Goal: Transaction & Acquisition: Download file/media

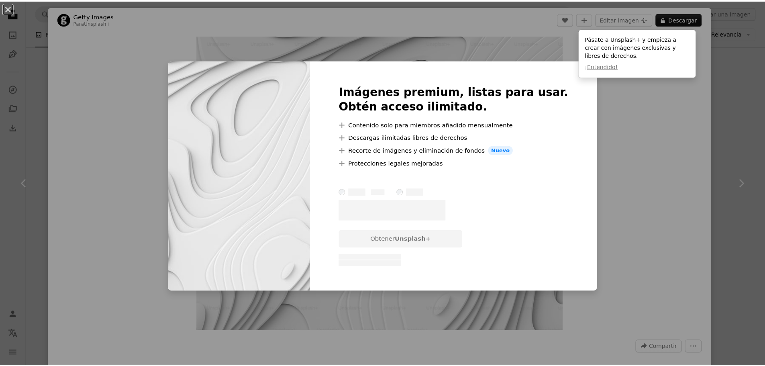
scroll to position [854, 0]
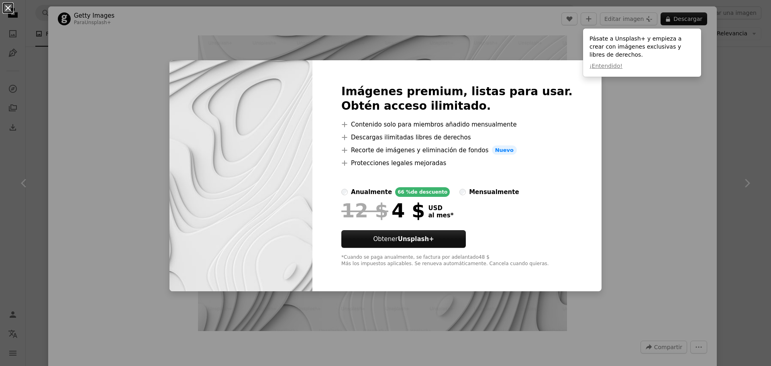
click at [6, 10] on button "An X shape" at bounding box center [8, 8] width 10 height 10
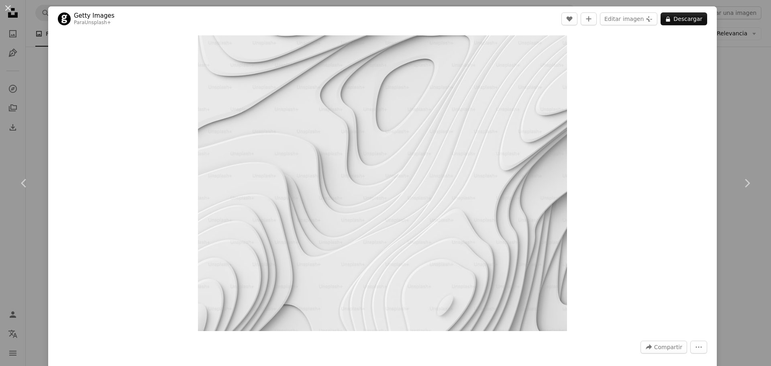
click at [41, 78] on div "An X shape Chevron left Chevron right Getty Images Para Unsplash+ A heart A plu…" at bounding box center [385, 183] width 771 height 366
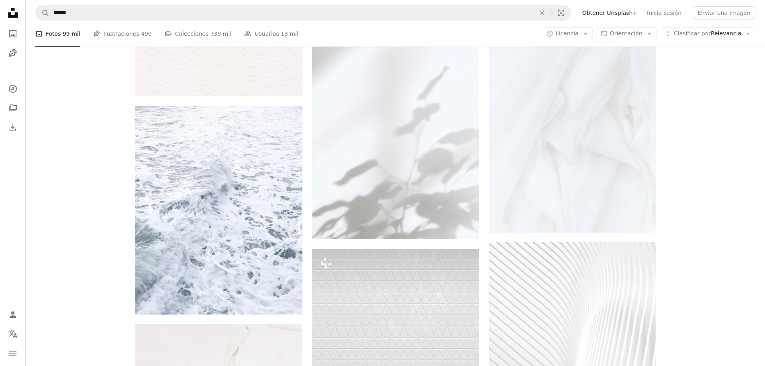
drag, startPoint x: 59, startPoint y: 83, endPoint x: 49, endPoint y: 122, distance: 40.2
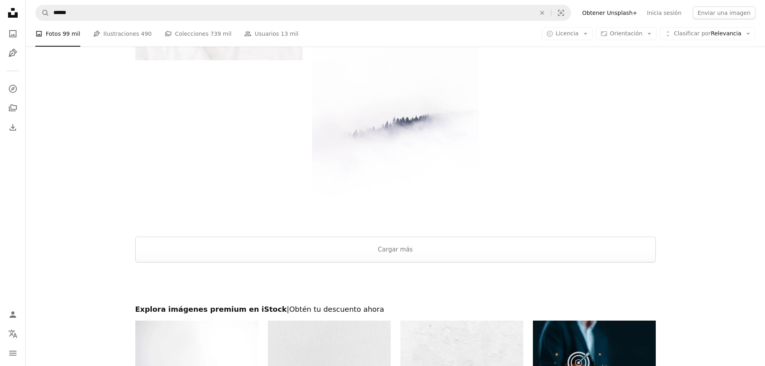
scroll to position [1596, 0]
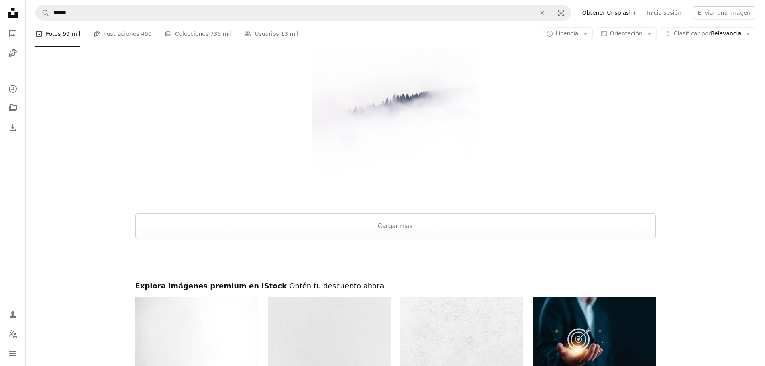
drag, startPoint x: 39, startPoint y: 106, endPoint x: 28, endPoint y: 138, distance: 33.9
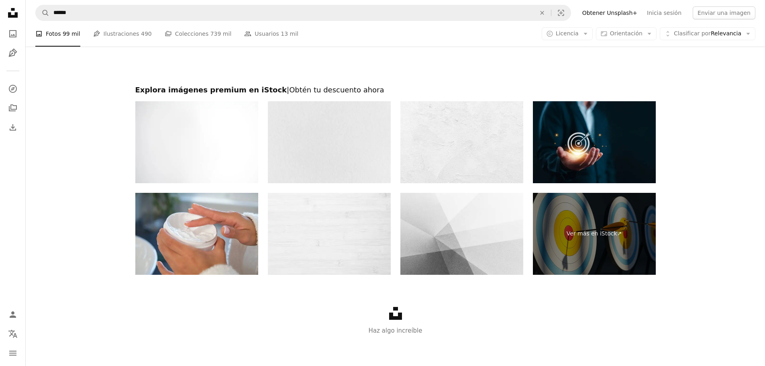
scroll to position [1791, 0]
drag, startPoint x: 89, startPoint y: 124, endPoint x: 90, endPoint y: 150, distance: 26.9
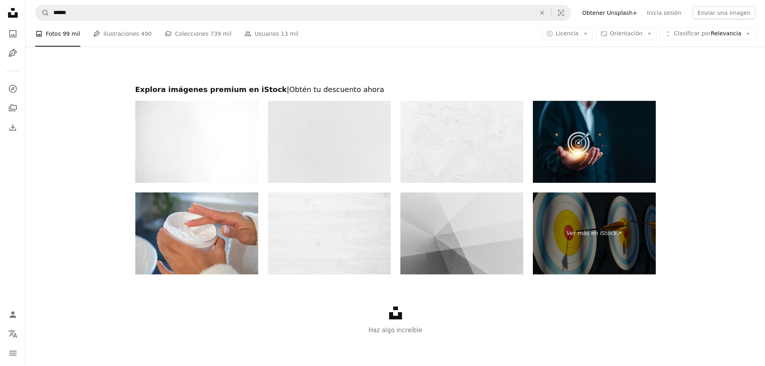
click at [468, 257] on img at bounding box center [461, 233] width 123 height 82
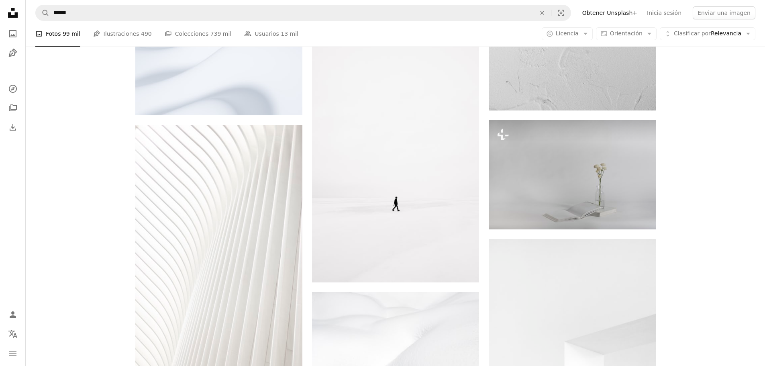
scroll to position [374, 0]
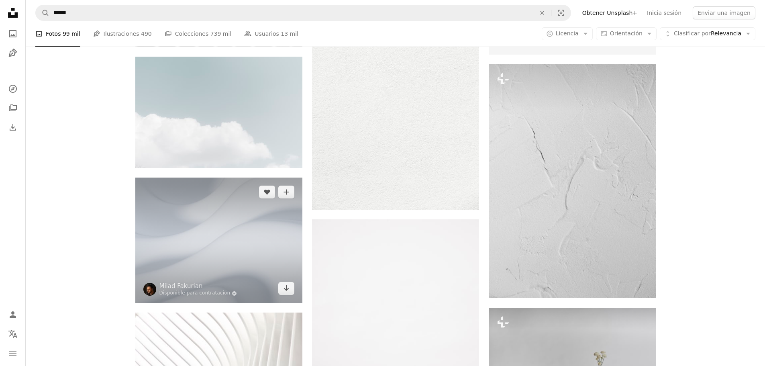
click at [177, 239] on img at bounding box center [218, 239] width 167 height 125
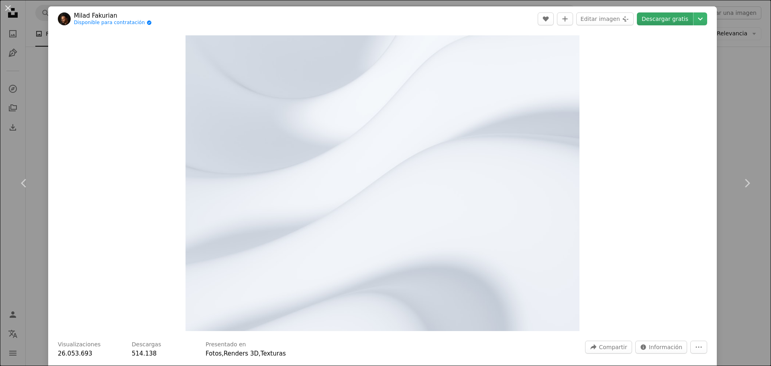
click at [660, 23] on link "Descargar gratis" at bounding box center [664, 18] width 56 height 13
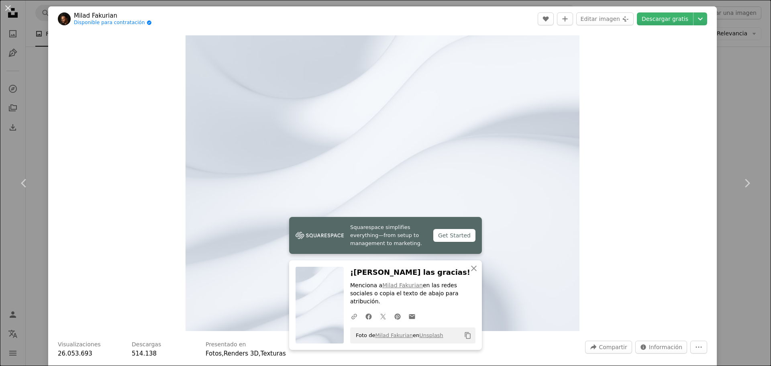
click at [718, 90] on div "An X shape Chevron left Chevron right [PERSON_NAME] Fakurian Disponible para co…" at bounding box center [385, 183] width 771 height 366
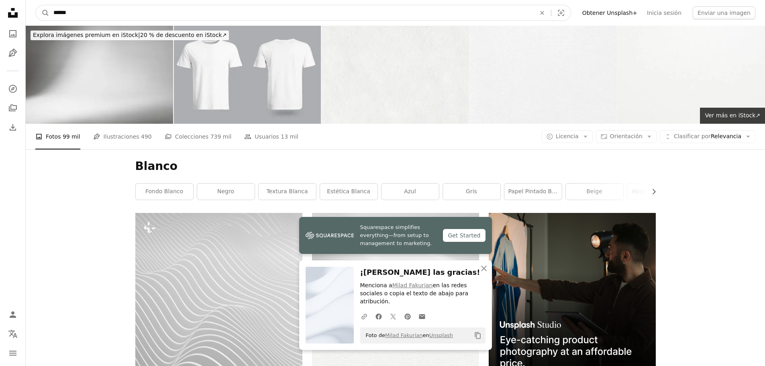
click at [165, 12] on input "******" at bounding box center [291, 12] width 484 height 15
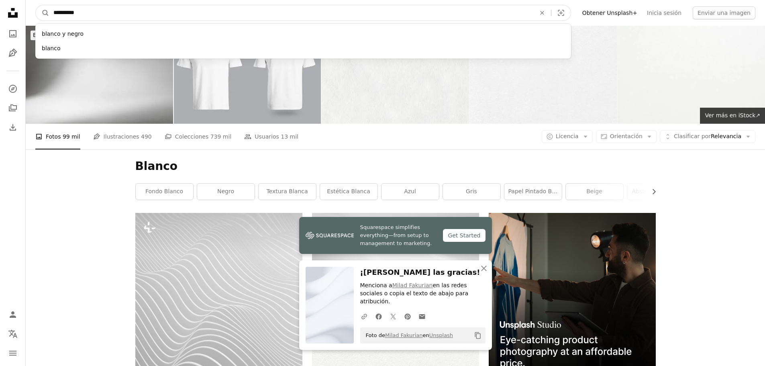
type input "**********"
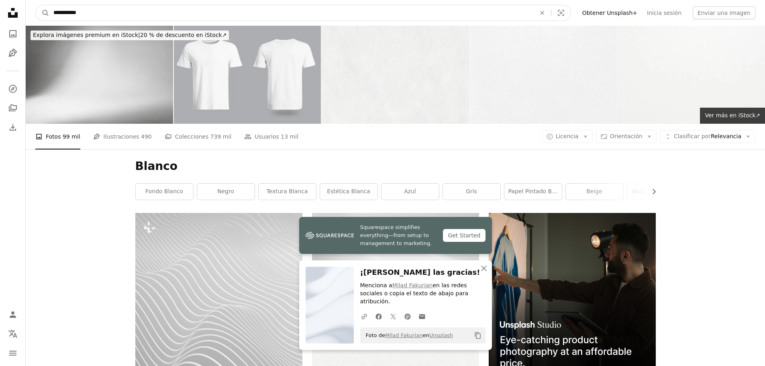
click button "A magnifying glass" at bounding box center [43, 12] width 14 height 15
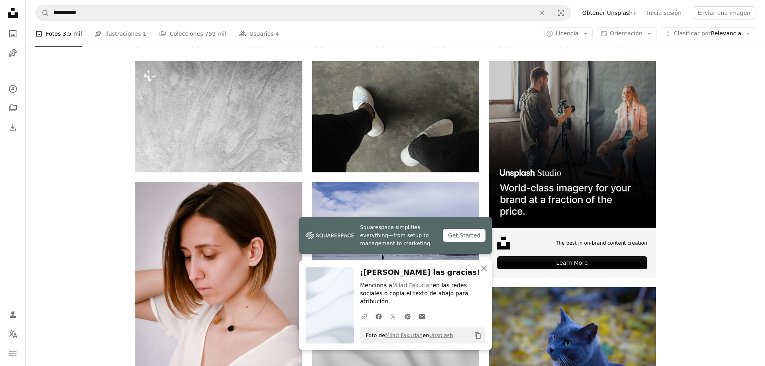
scroll to position [166, 0]
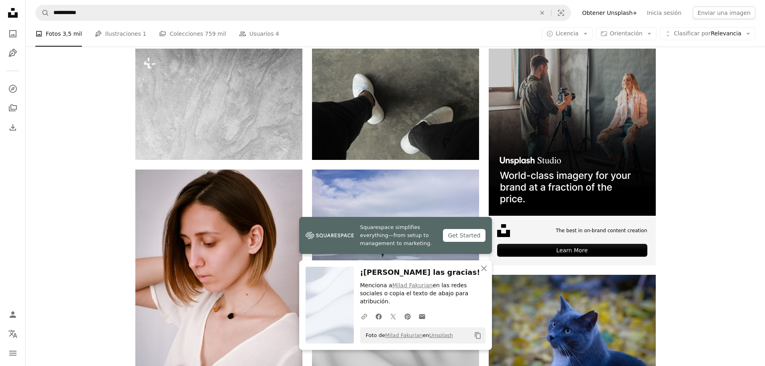
drag, startPoint x: 50, startPoint y: 183, endPoint x: 58, endPoint y: 188, distance: 8.8
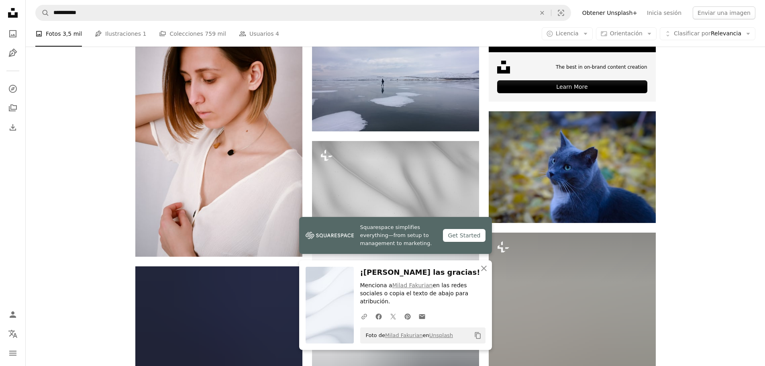
drag, startPoint x: 67, startPoint y: 155, endPoint x: 65, endPoint y: 186, distance: 31.3
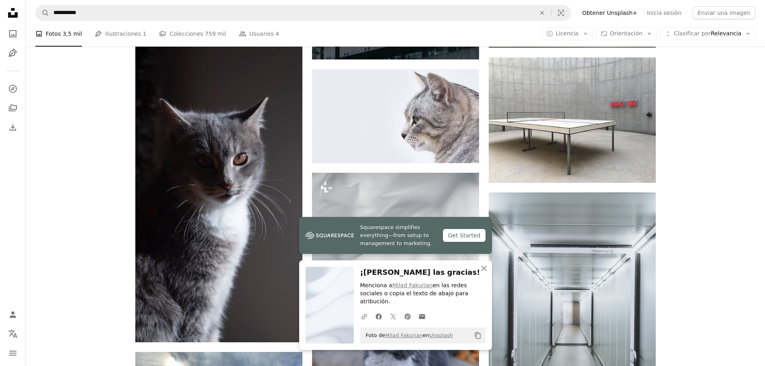
scroll to position [780, 0]
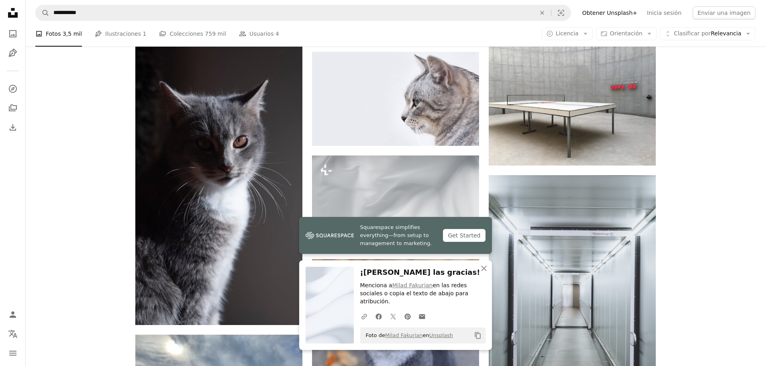
drag, startPoint x: 65, startPoint y: 186, endPoint x: 60, endPoint y: 219, distance: 33.3
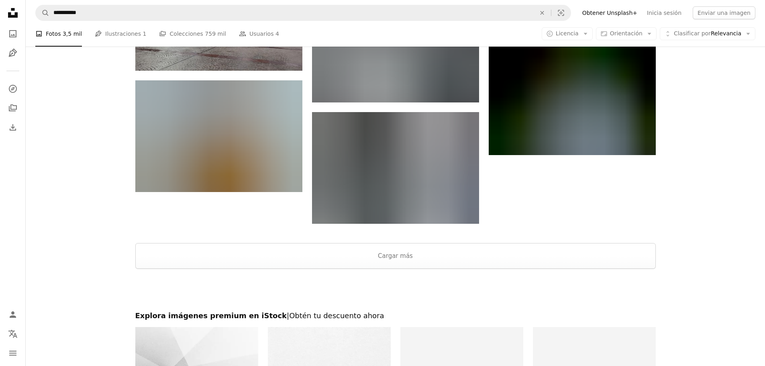
drag, startPoint x: 79, startPoint y: 168, endPoint x: 78, endPoint y: 197, distance: 28.5
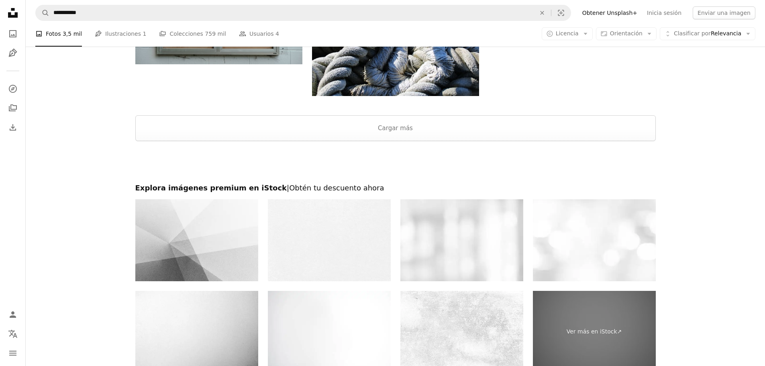
scroll to position [1394, 0]
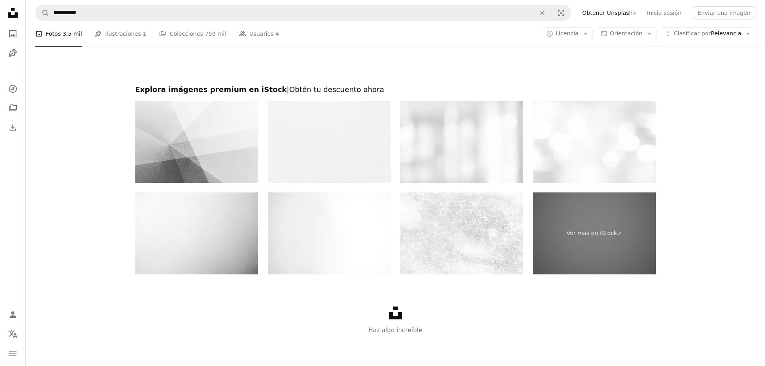
drag, startPoint x: 47, startPoint y: 185, endPoint x: 39, endPoint y: 231, distance: 46.8
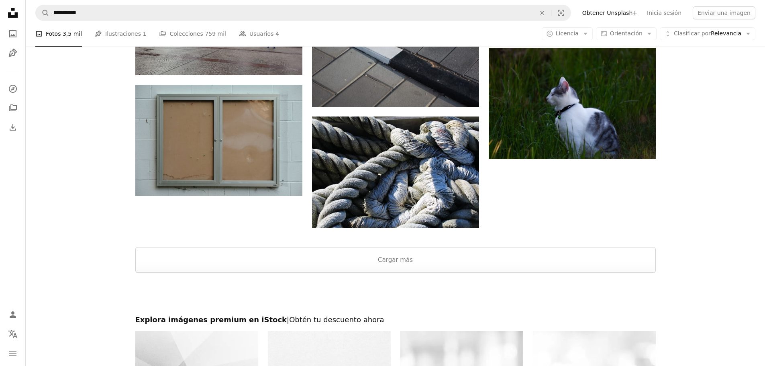
drag, startPoint x: 113, startPoint y: 161, endPoint x: 117, endPoint y: 142, distance: 18.9
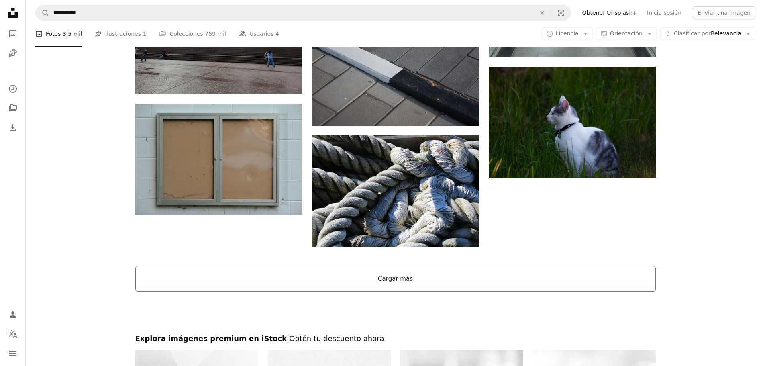
click at [307, 278] on button "Cargar más" at bounding box center [395, 279] width 520 height 26
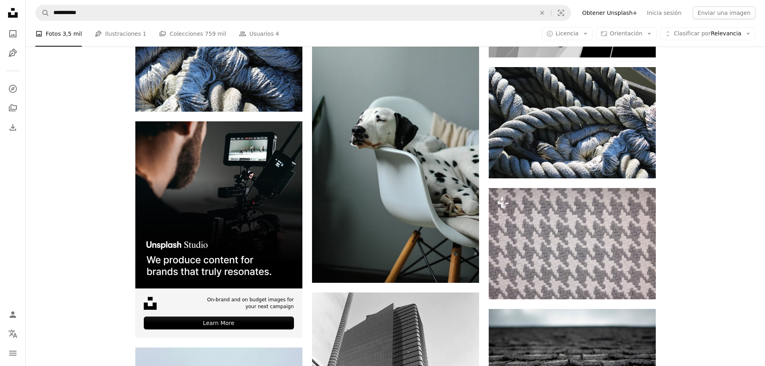
drag, startPoint x: 121, startPoint y: 149, endPoint x: 117, endPoint y: 185, distance: 35.9
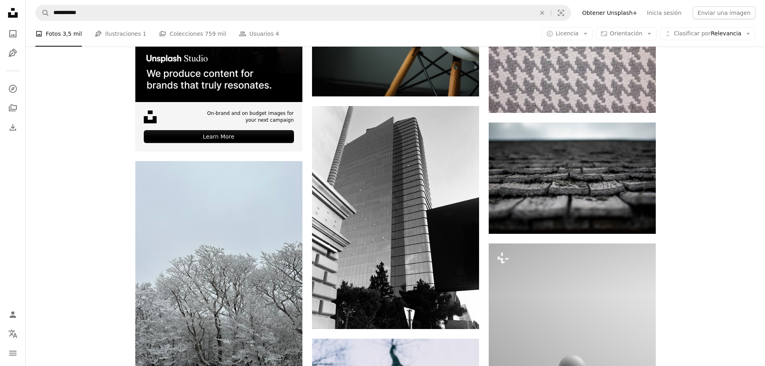
drag, startPoint x: 106, startPoint y: 155, endPoint x: 102, endPoint y: 197, distance: 41.6
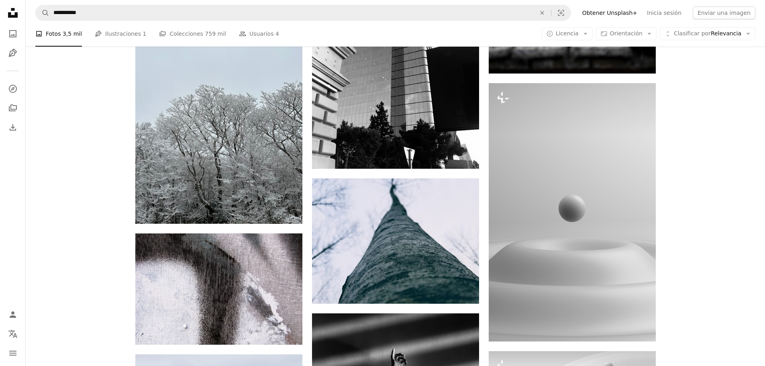
drag, startPoint x: 101, startPoint y: 179, endPoint x: 96, endPoint y: 214, distance: 35.6
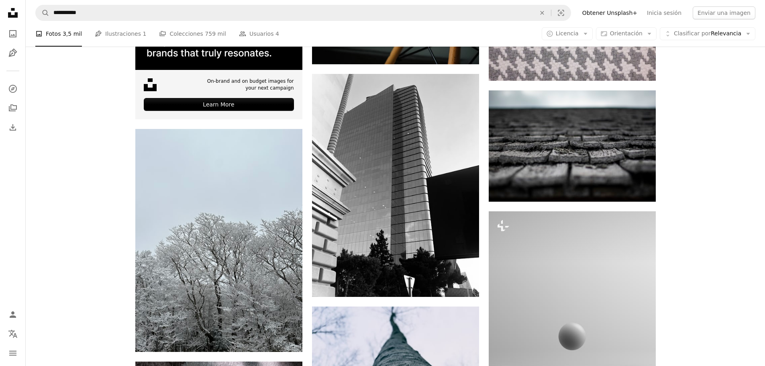
scroll to position [1537, 0]
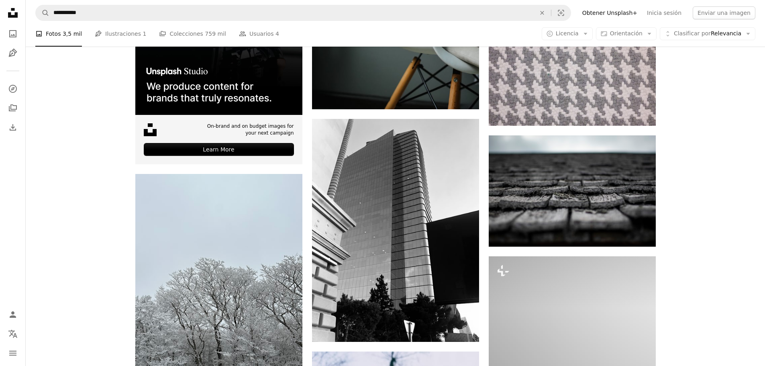
drag, startPoint x: 95, startPoint y: 213, endPoint x: 96, endPoint y: 174, distance: 38.9
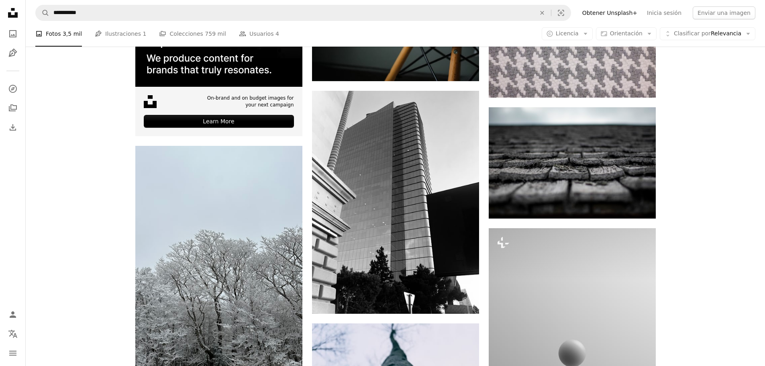
drag, startPoint x: 7, startPoint y: 161, endPoint x: 15, endPoint y: 193, distance: 32.7
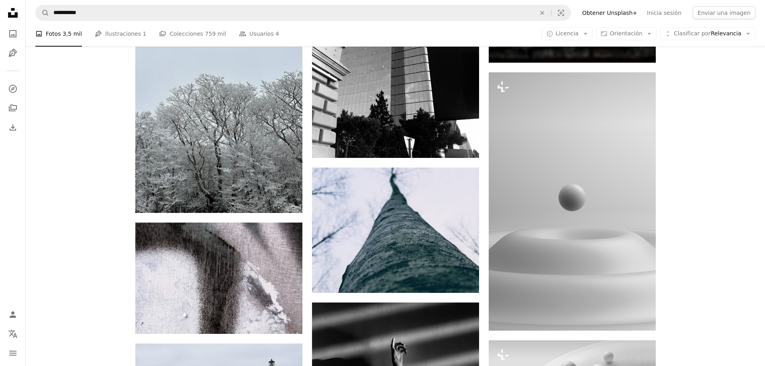
scroll to position [1787, 0]
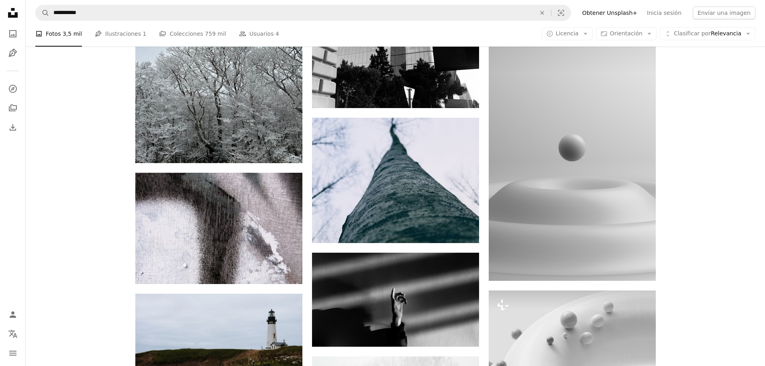
drag, startPoint x: 86, startPoint y: 128, endPoint x: 85, endPoint y: 171, distance: 42.1
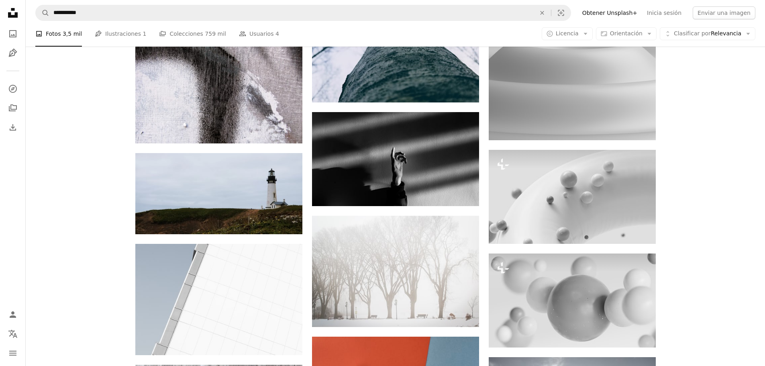
drag, startPoint x: 101, startPoint y: 117, endPoint x: 95, endPoint y: 151, distance: 35.1
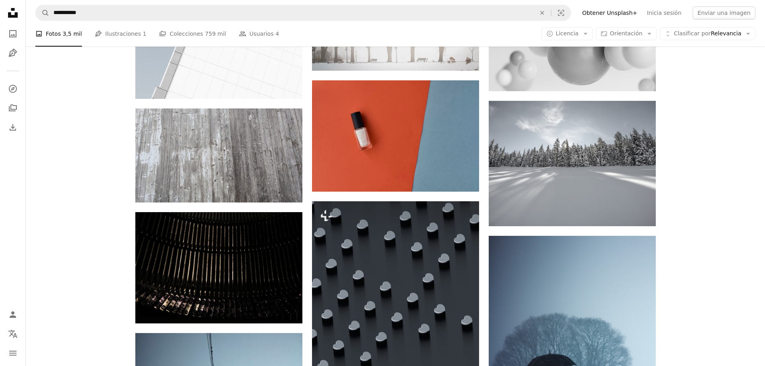
drag, startPoint x: 91, startPoint y: 125, endPoint x: 81, endPoint y: 168, distance: 44.1
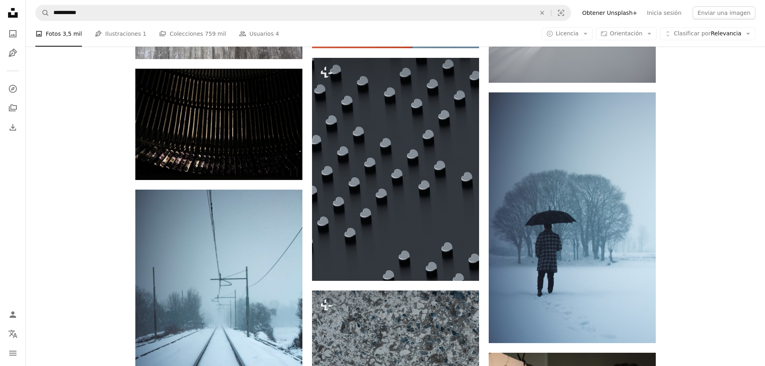
scroll to position [2363, 0]
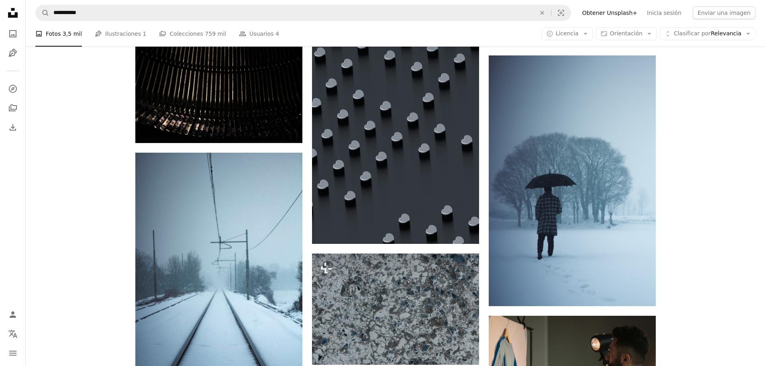
drag, startPoint x: 87, startPoint y: 138, endPoint x: 82, endPoint y: 173, distance: 36.0
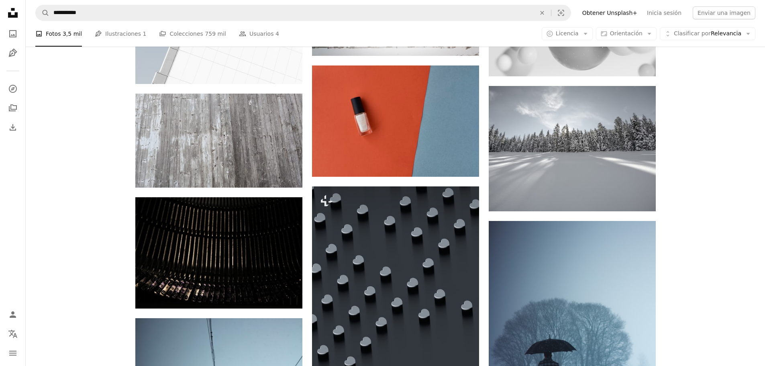
drag, startPoint x: 83, startPoint y: 166, endPoint x: 88, endPoint y: 145, distance: 21.9
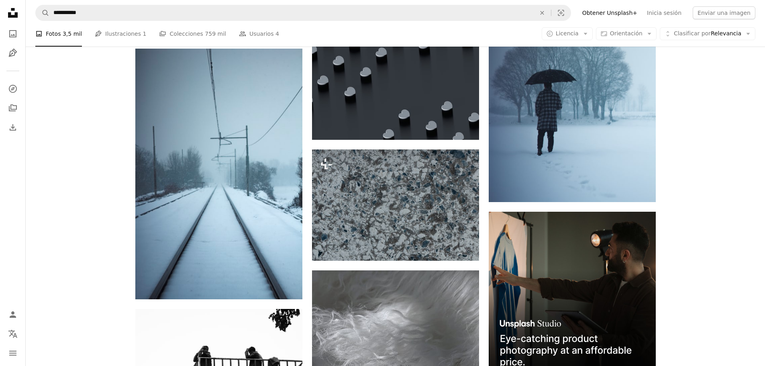
scroll to position [2507, 0]
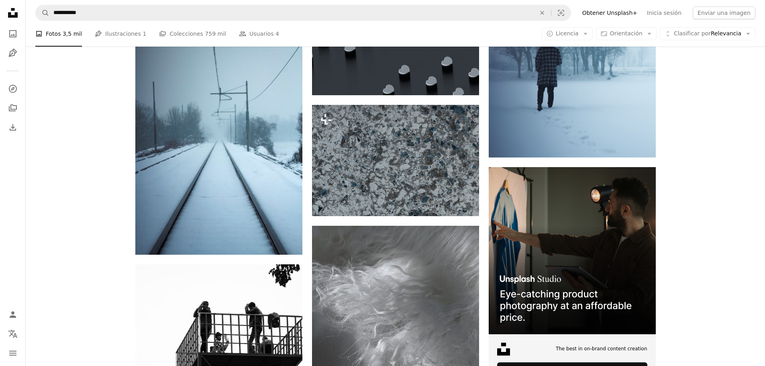
drag, startPoint x: 89, startPoint y: 212, endPoint x: 89, endPoint y: 244, distance: 32.5
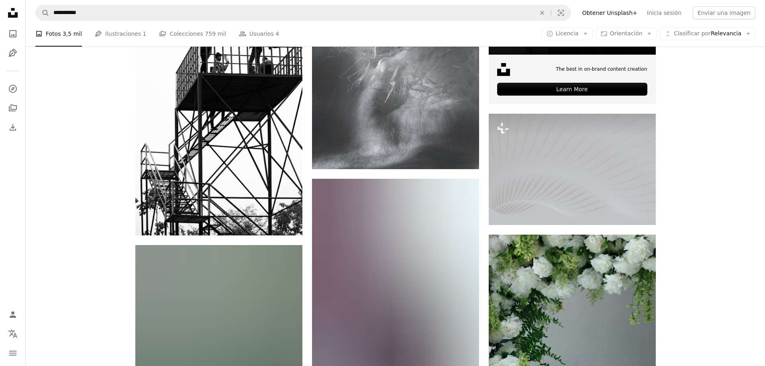
drag, startPoint x: 100, startPoint y: 185, endPoint x: 98, endPoint y: 218, distance: 33.8
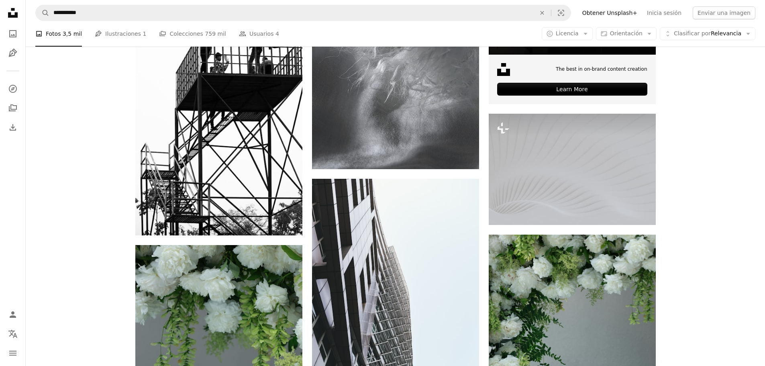
scroll to position [2804, 0]
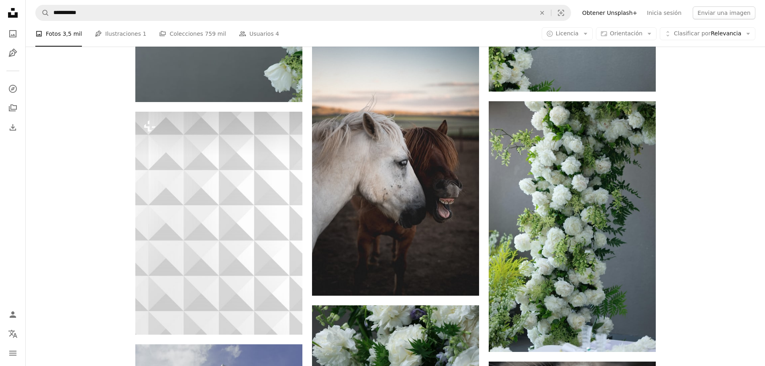
drag, startPoint x: 88, startPoint y: 168, endPoint x: 81, endPoint y: 214, distance: 46.7
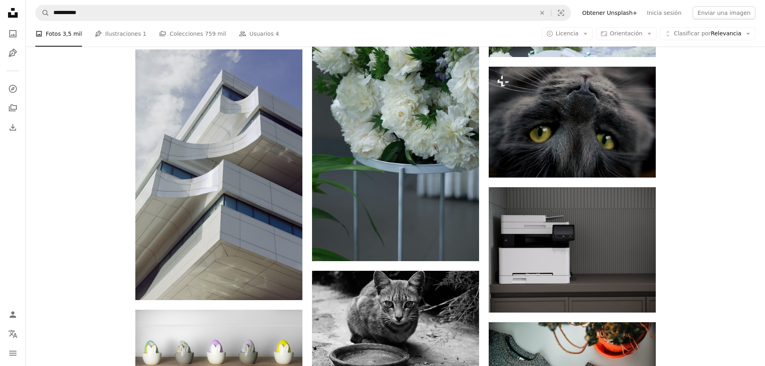
drag, startPoint x: 88, startPoint y: 173, endPoint x: 89, endPoint y: 221, distance: 48.2
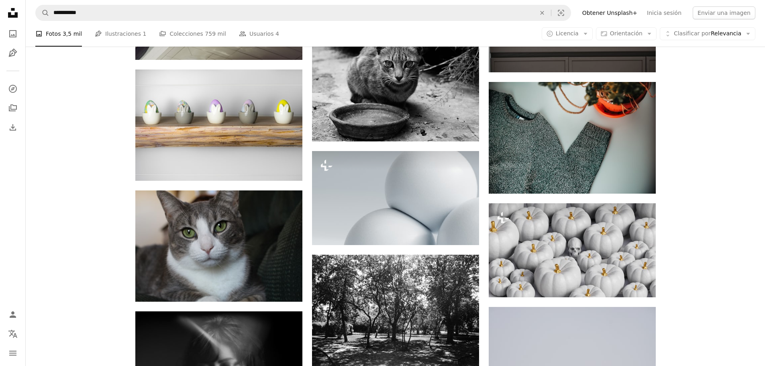
scroll to position [3785, 0]
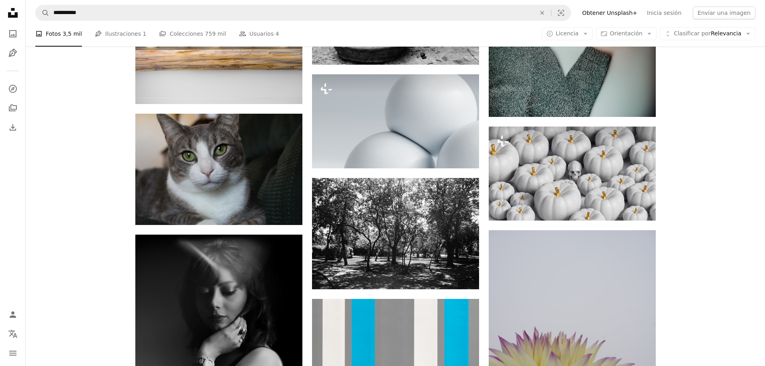
drag, startPoint x: 112, startPoint y: 113, endPoint x: 106, endPoint y: 167, distance: 54.1
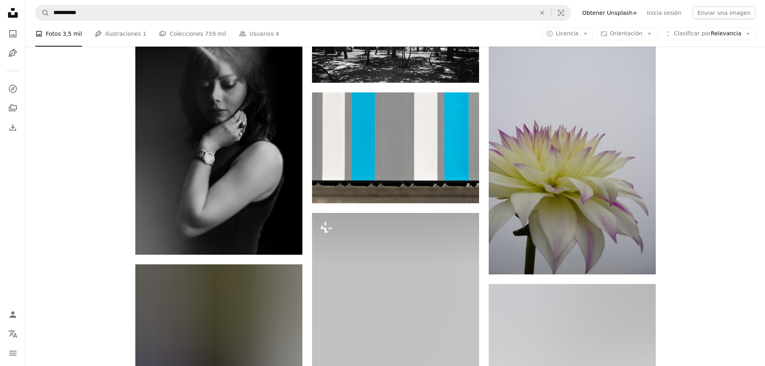
scroll to position [4117, 0]
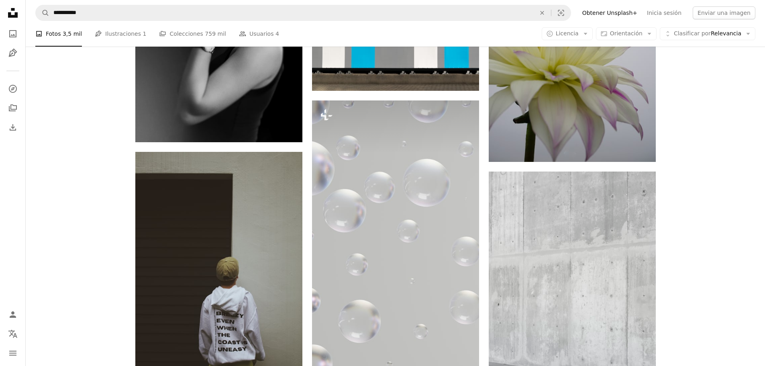
drag, startPoint x: 100, startPoint y: 136, endPoint x: 90, endPoint y: 195, distance: 59.7
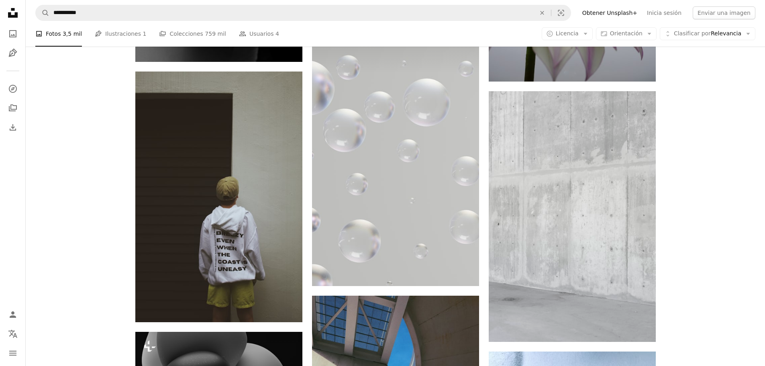
drag, startPoint x: 99, startPoint y: 159, endPoint x: 89, endPoint y: 199, distance: 40.4
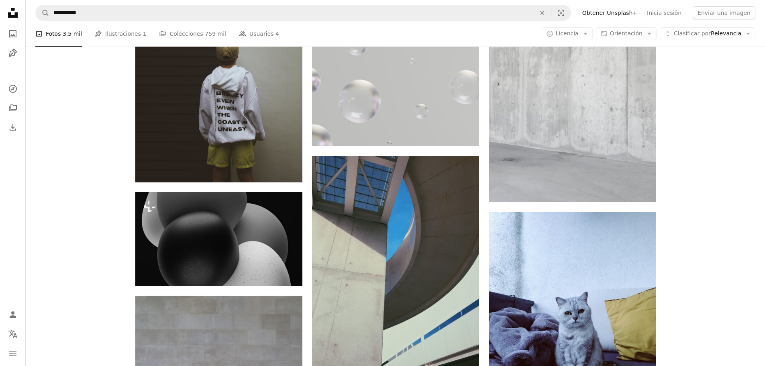
drag, startPoint x: 98, startPoint y: 145, endPoint x: 88, endPoint y: 187, distance: 42.5
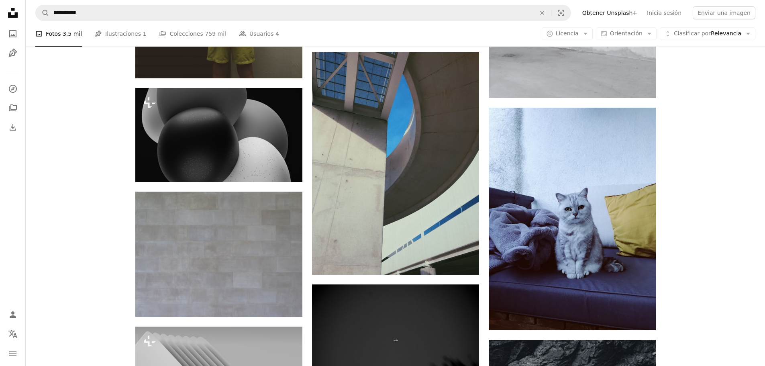
scroll to position [4480, 0]
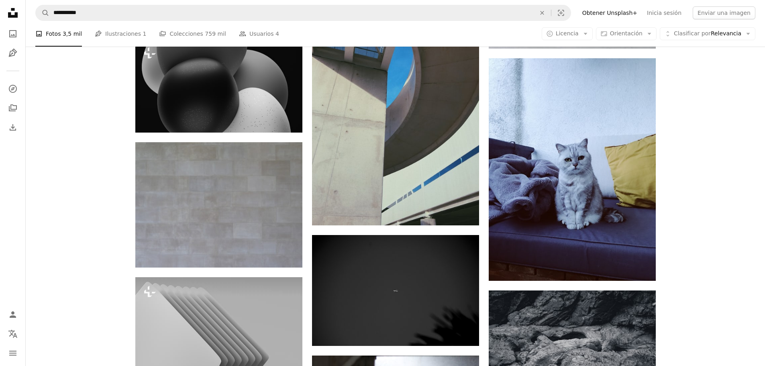
drag, startPoint x: 92, startPoint y: 179, endPoint x: 81, endPoint y: 213, distance: 35.9
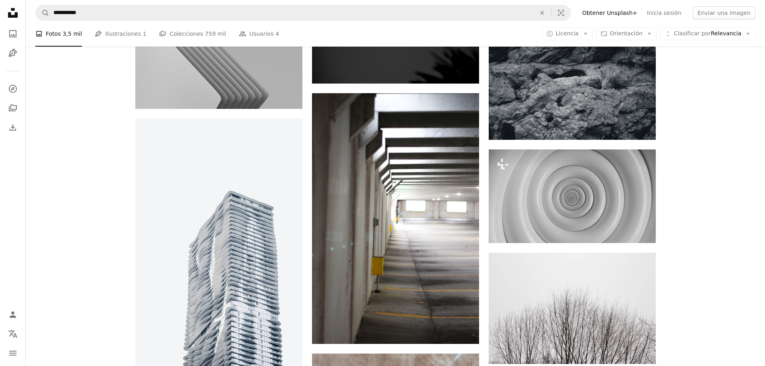
drag, startPoint x: 84, startPoint y: 143, endPoint x: 73, endPoint y: 209, distance: 66.4
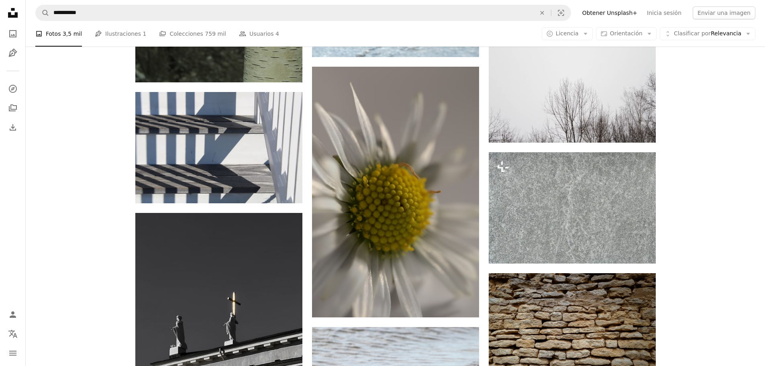
drag, startPoint x: 79, startPoint y: 180, endPoint x: 66, endPoint y: 216, distance: 38.5
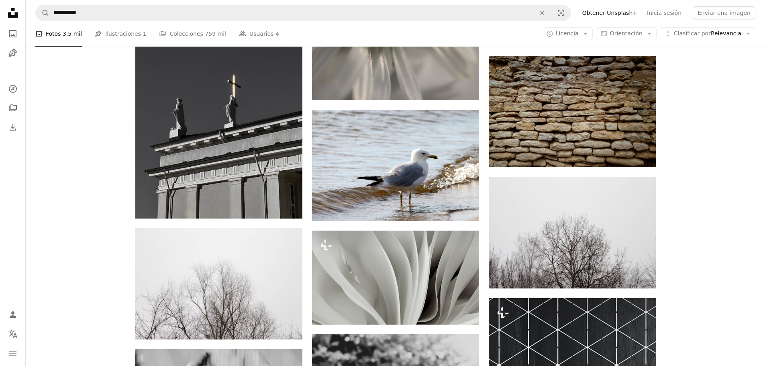
scroll to position [5600, 0]
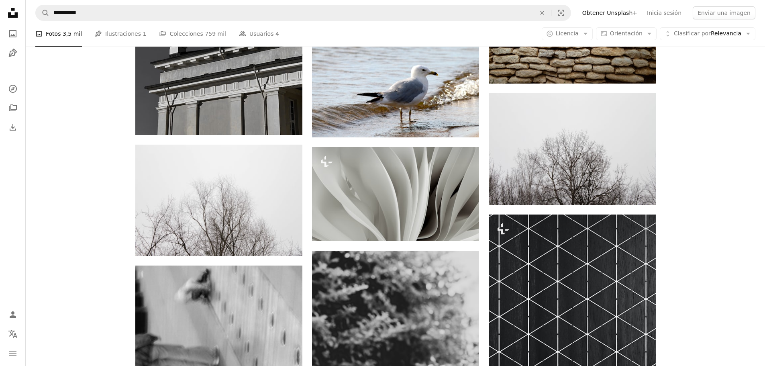
drag, startPoint x: 76, startPoint y: 172, endPoint x: 66, endPoint y: 220, distance: 48.4
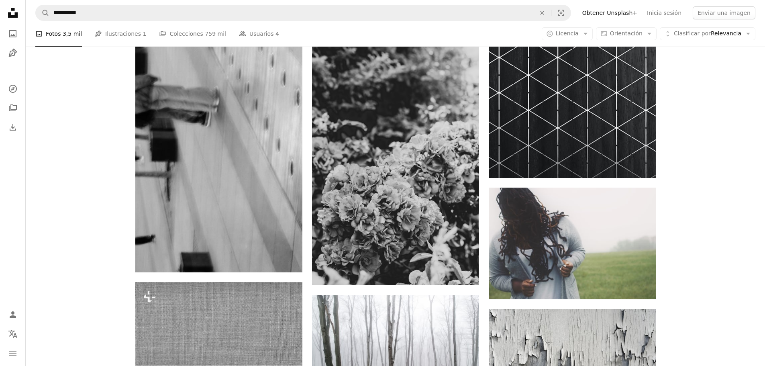
drag, startPoint x: 83, startPoint y: 183, endPoint x: 77, endPoint y: 219, distance: 36.2
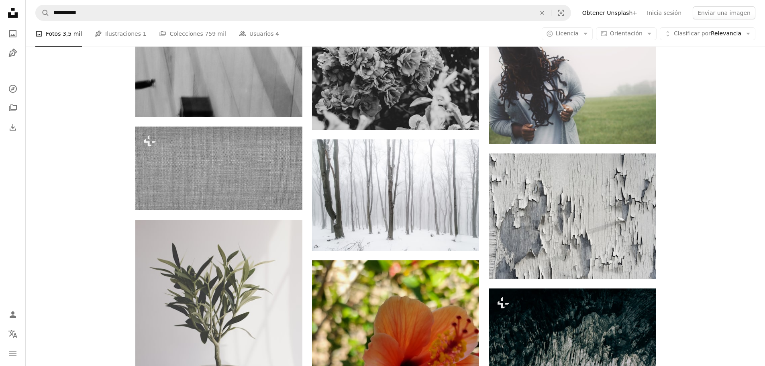
scroll to position [6024, 0]
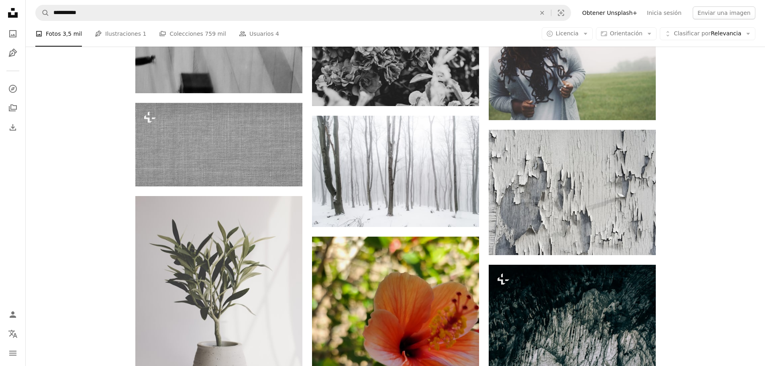
drag, startPoint x: 89, startPoint y: 186, endPoint x: 86, endPoint y: 215, distance: 29.4
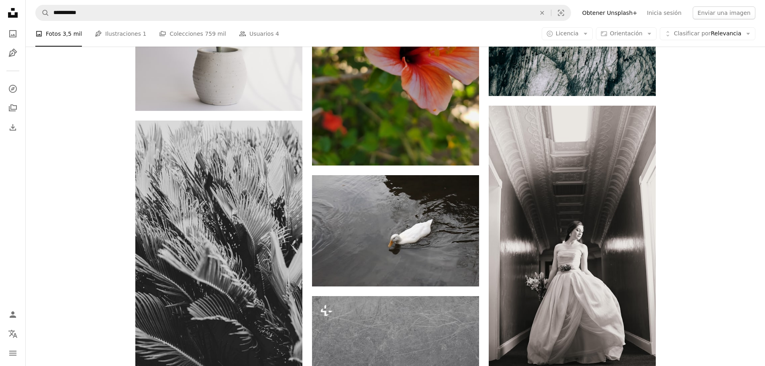
scroll to position [6358, 0]
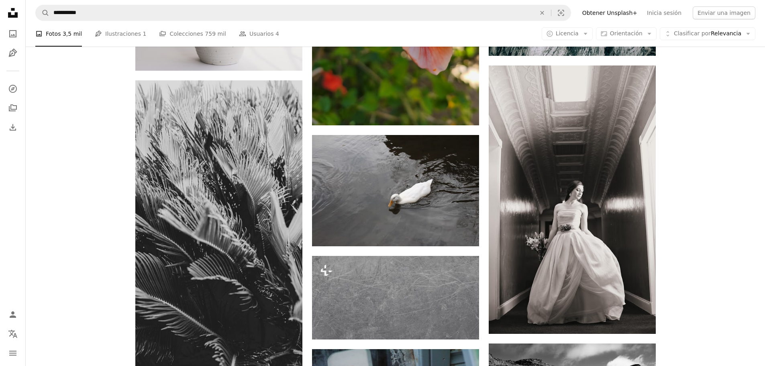
drag, startPoint x: 121, startPoint y: 159, endPoint x: 120, endPoint y: 197, distance: 37.4
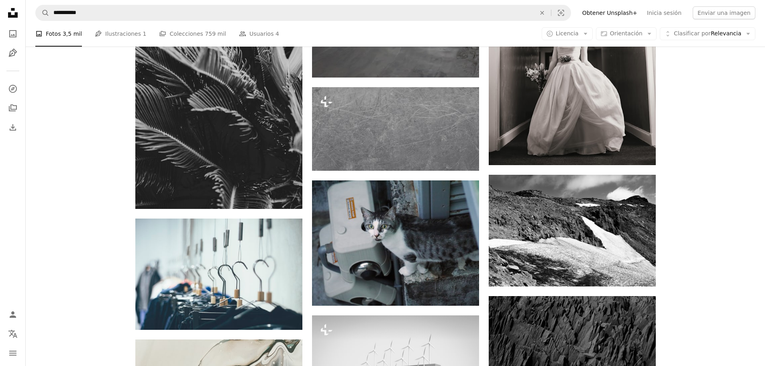
drag, startPoint x: 120, startPoint y: 188, endPoint x: 115, endPoint y: 203, distance: 15.5
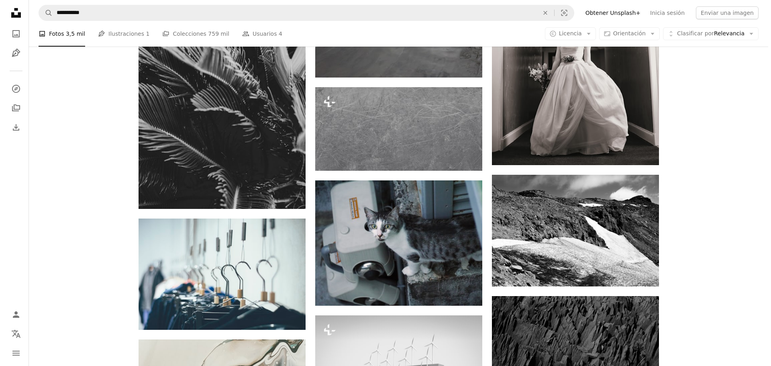
scroll to position [6531, 0]
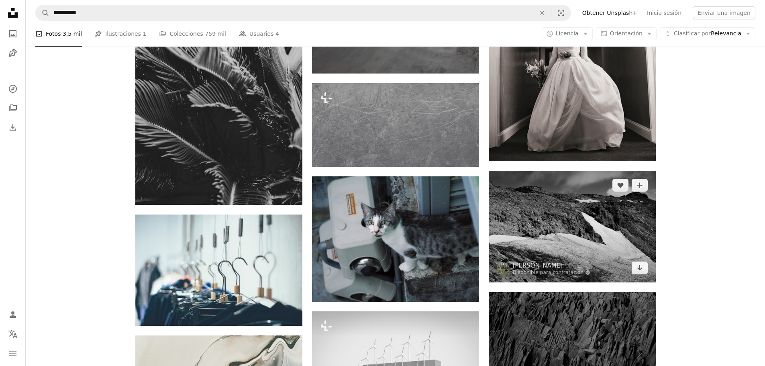
click at [589, 239] on img at bounding box center [571, 226] width 167 height 111
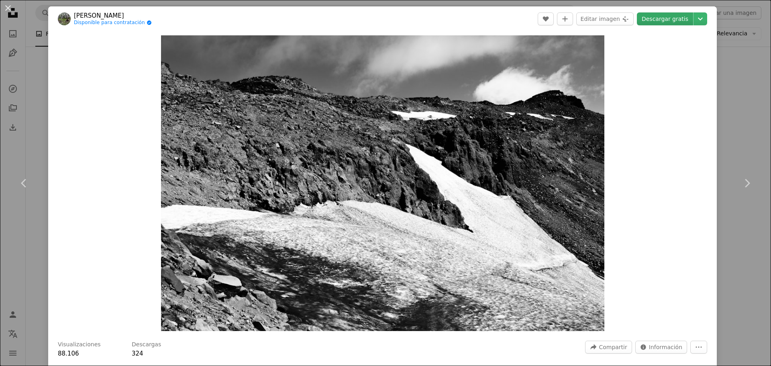
click at [671, 20] on link "Descargar gratis" at bounding box center [664, 18] width 56 height 13
